Goal: Check status: Check status

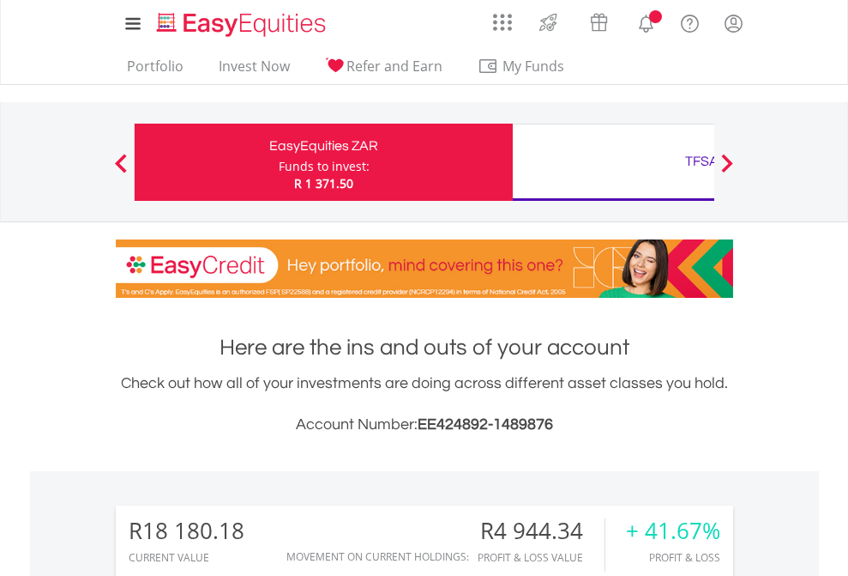
scroll to position [165, 269]
click at [279, 162] on div "Funds to invest:" at bounding box center [324, 166] width 91 height 17
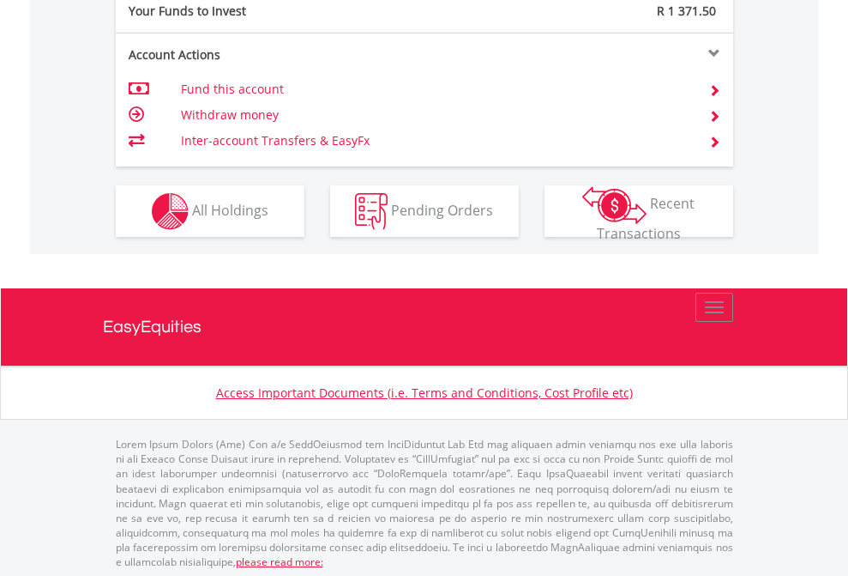
scroll to position [1713, 0]
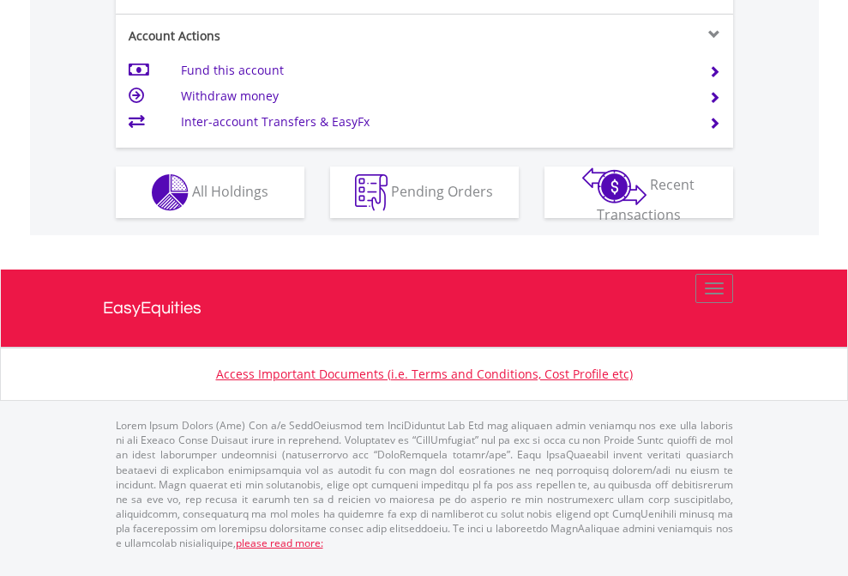
scroll to position [1679, 0]
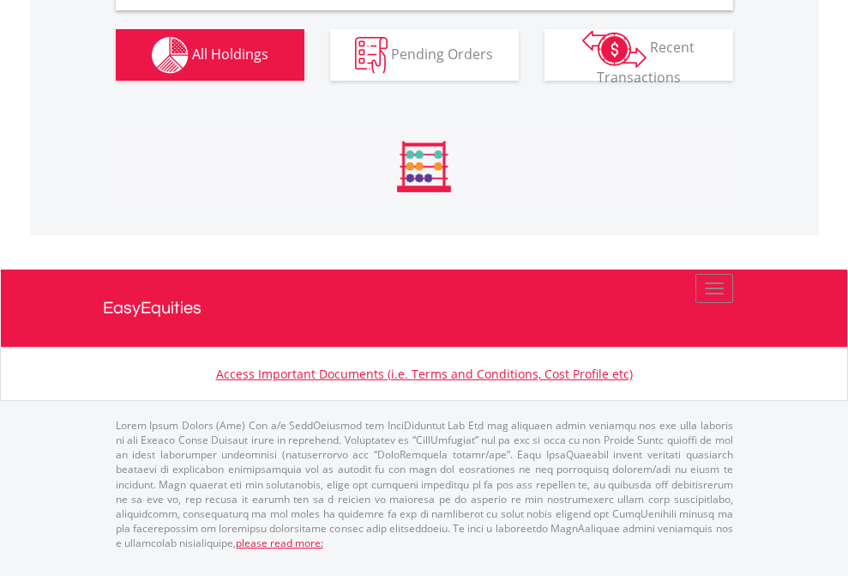
scroll to position [1658, 0]
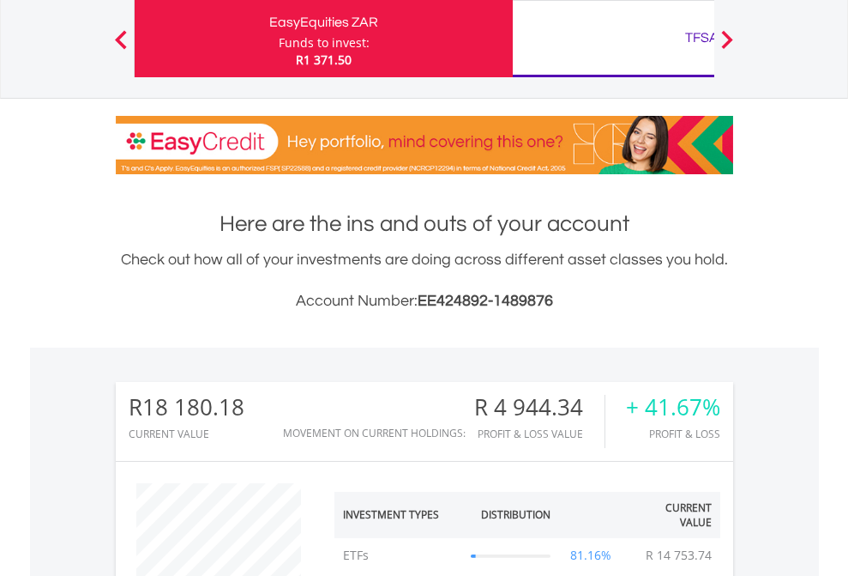
scroll to position [165, 269]
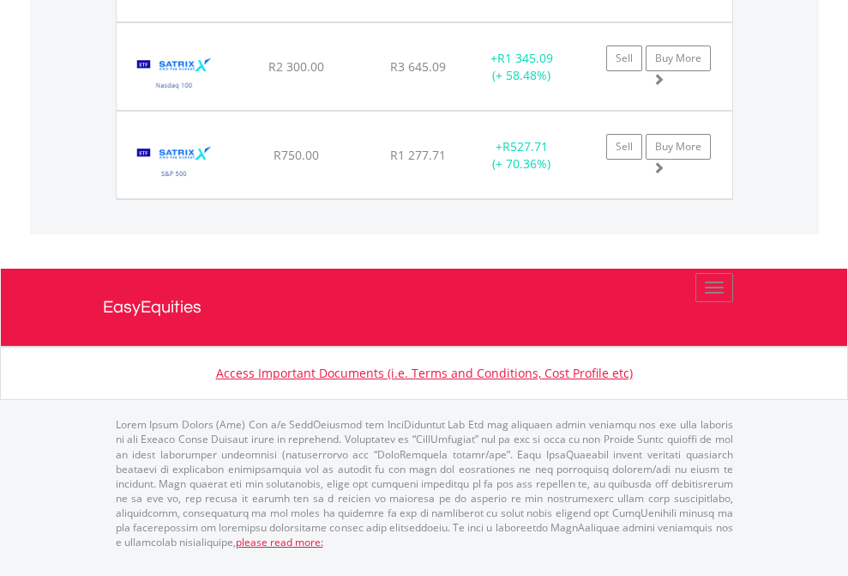
scroll to position [1977, 0]
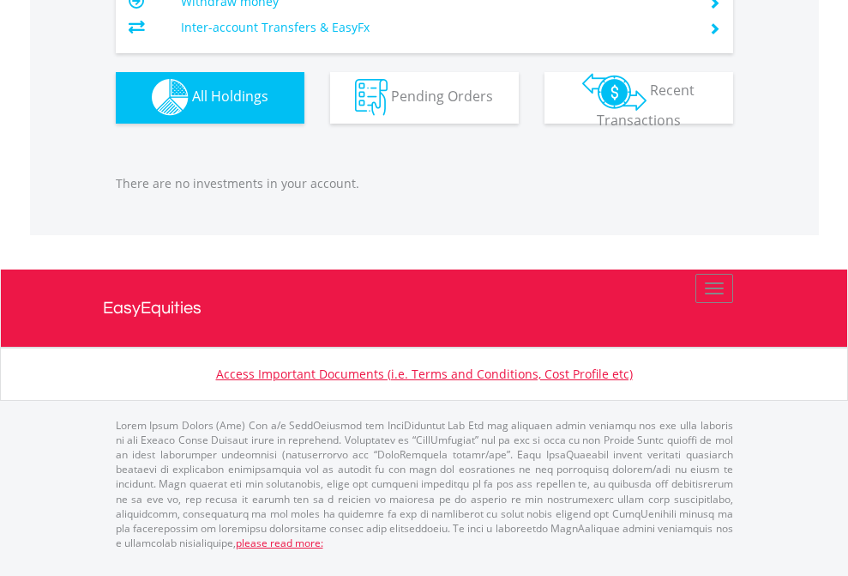
scroll to position [1698, 0]
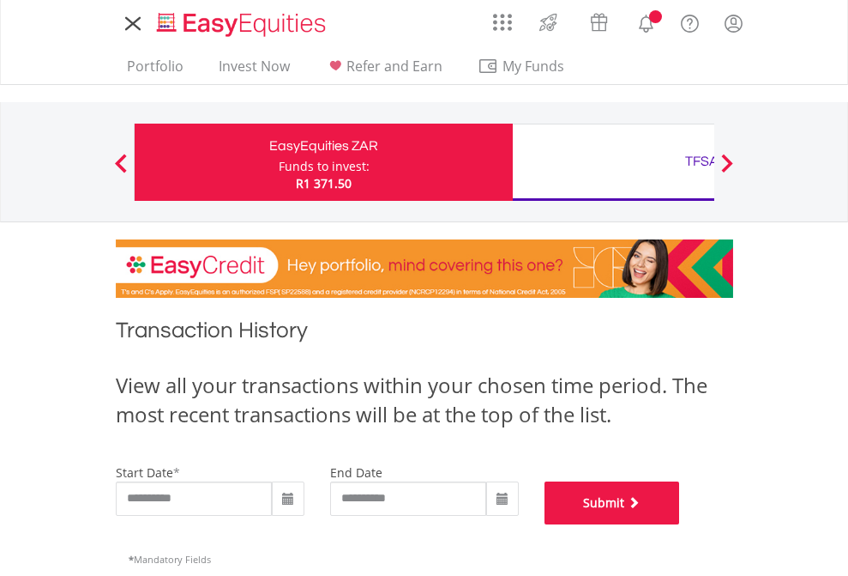
click at [680, 524] on button "Submit" at bounding box center [613, 502] width 136 height 43
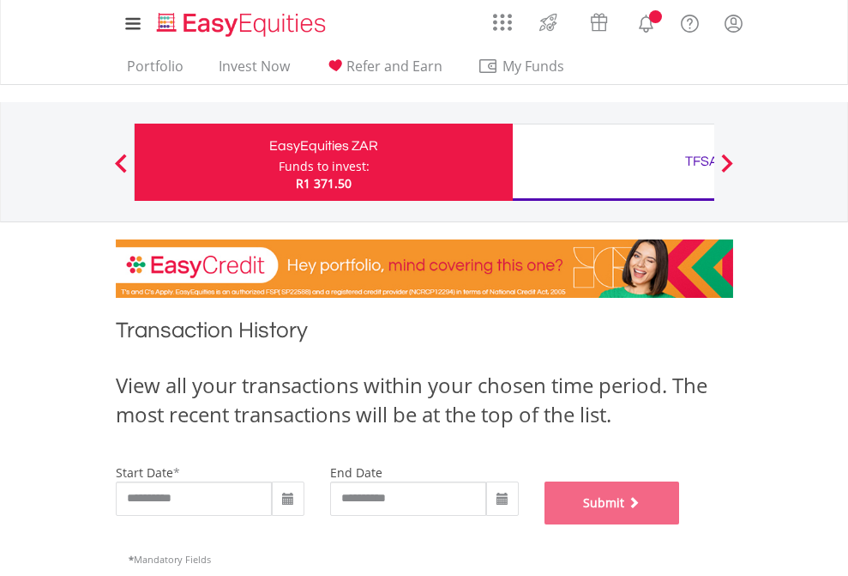
scroll to position [696, 0]
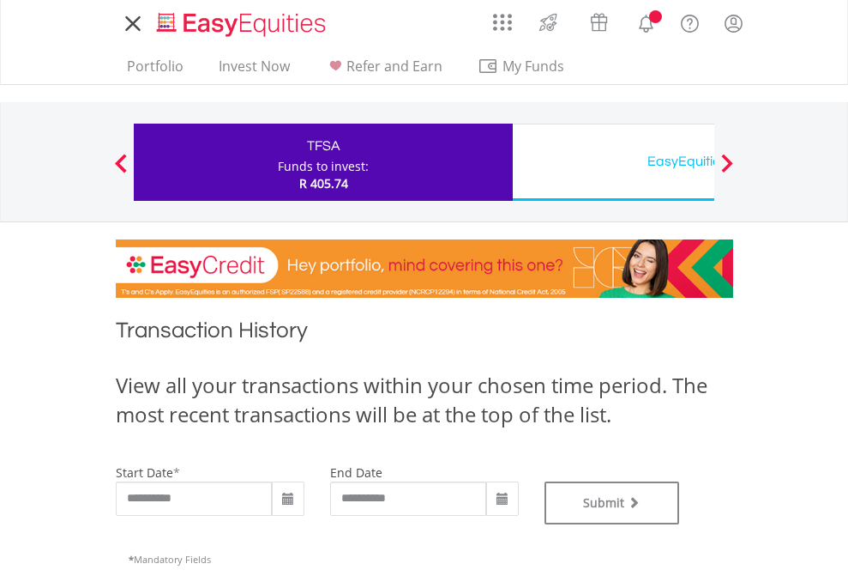
type input "**********"
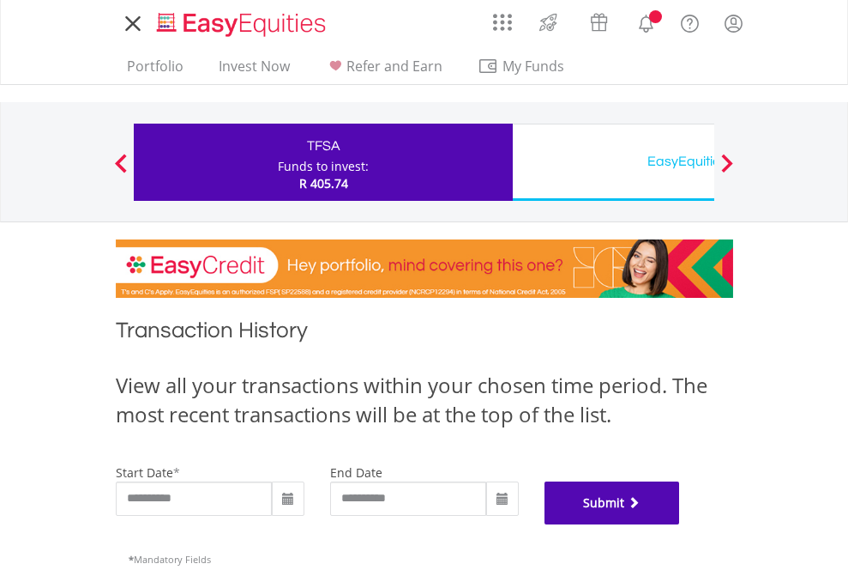
click at [680, 524] on button "Submit" at bounding box center [613, 502] width 136 height 43
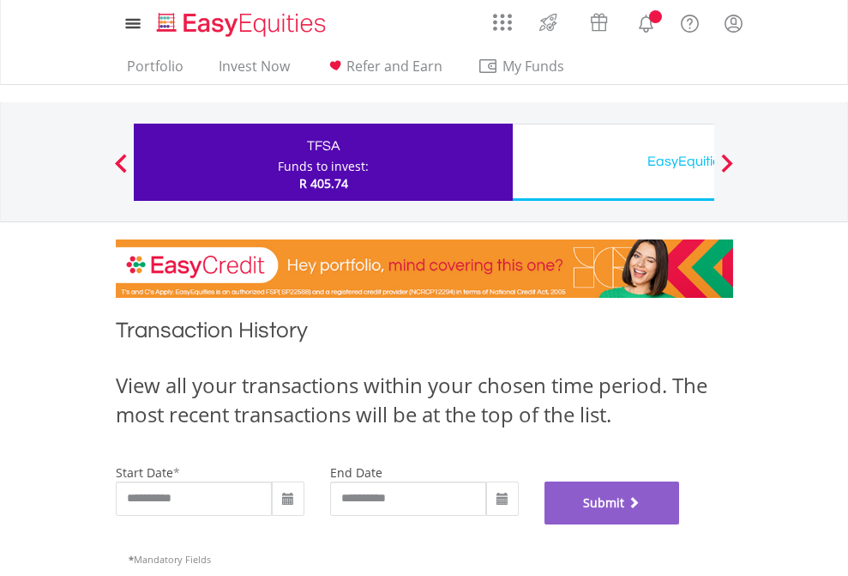
scroll to position [696, 0]
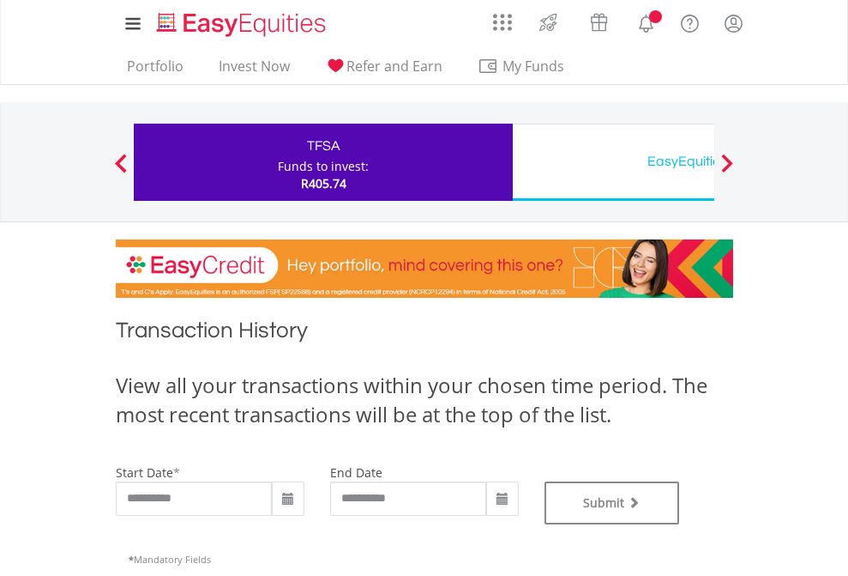
click at [613, 162] on div "EasyEquities USD" at bounding box center [702, 161] width 358 height 24
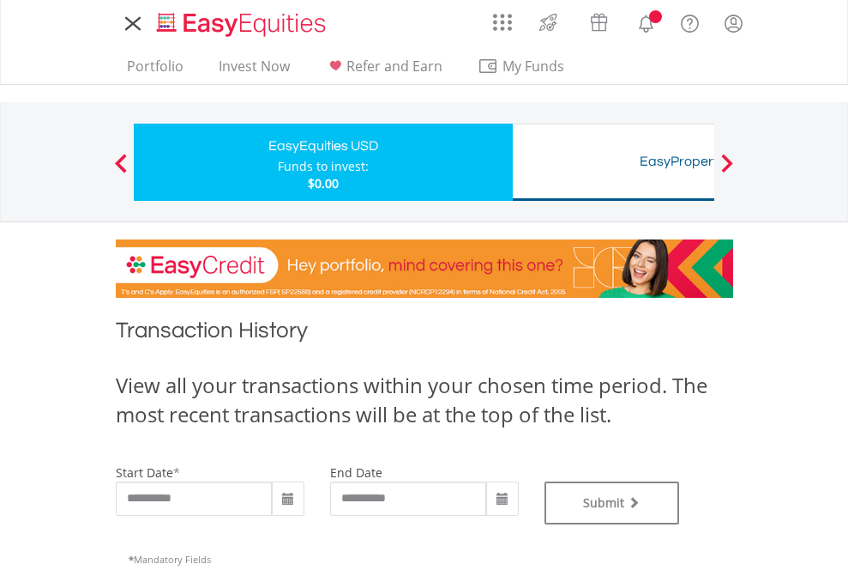
type input "**********"
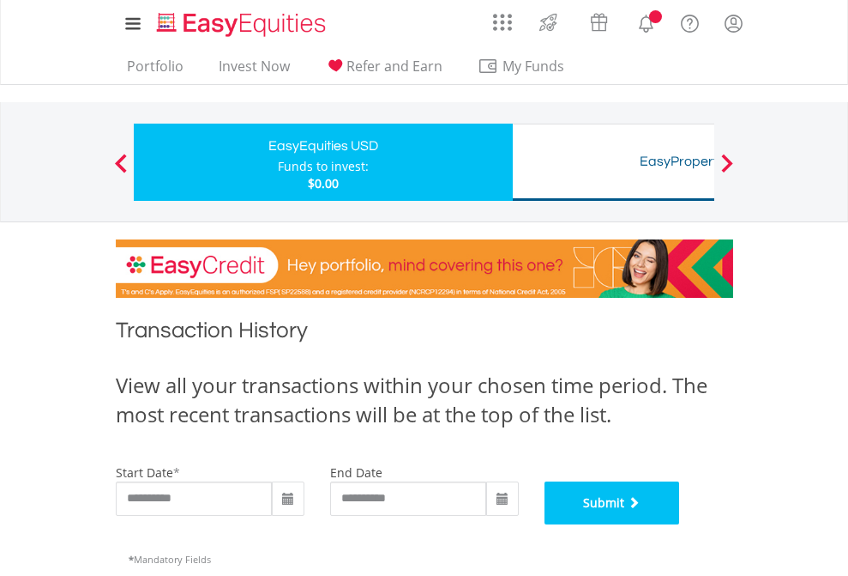
click at [680, 524] on button "Submit" at bounding box center [613, 502] width 136 height 43
